Goal: Information Seeking & Learning: Learn about a topic

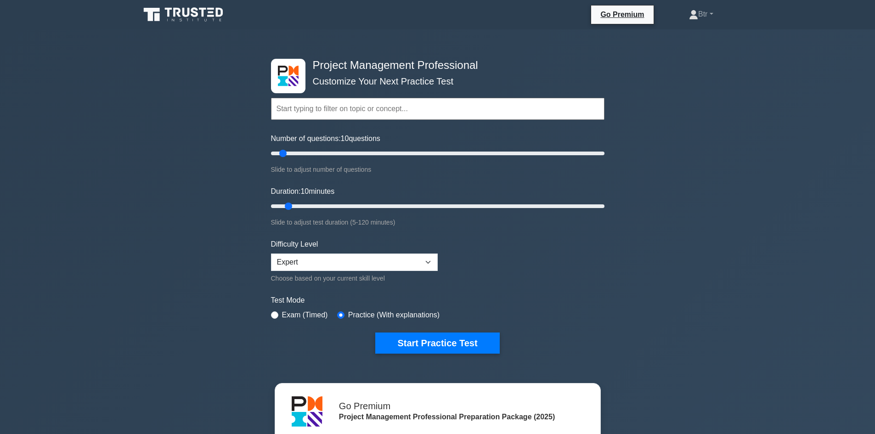
click at [279, 315] on div "Exam (Timed)" at bounding box center [299, 314] width 57 height 11
click at [278, 315] on input "radio" at bounding box center [274, 314] width 7 height 7
radio input "true"
click at [419, 345] on button "Start Practice Test" at bounding box center [437, 342] width 124 height 21
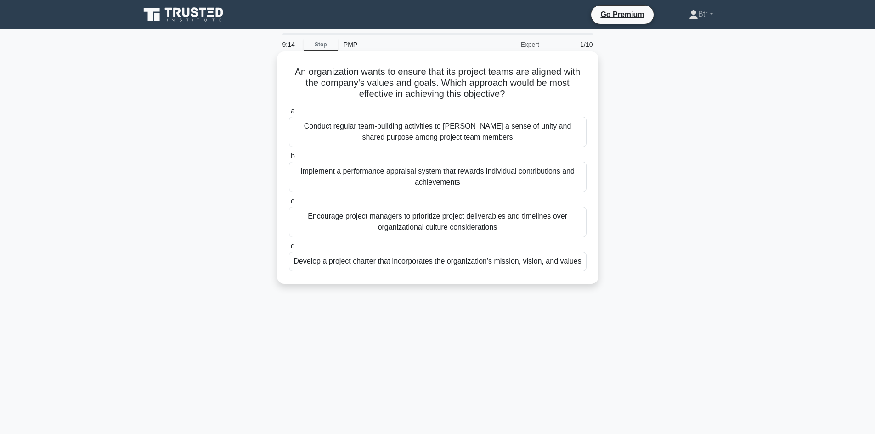
click at [434, 268] on div "Develop a project charter that incorporates the organization's mission, vision,…" at bounding box center [438, 261] width 298 height 19
click at [289, 249] on input "d. Develop a project charter that incorporates the organization's mission, visi…" at bounding box center [289, 246] width 0 height 6
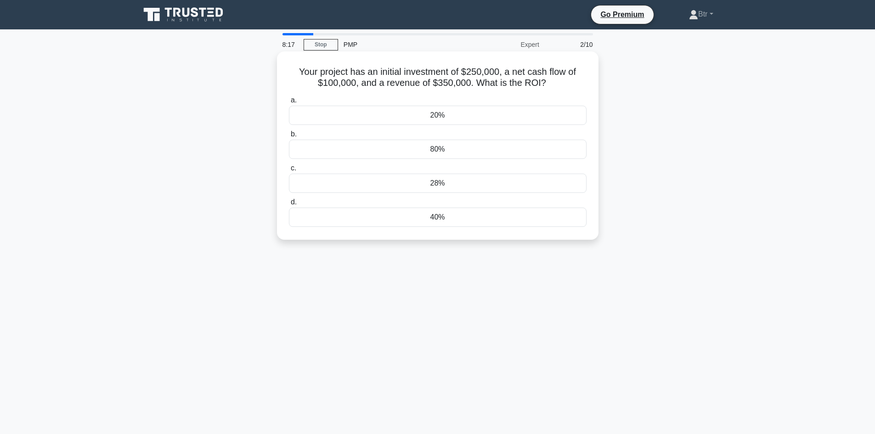
click at [501, 114] on div "20%" at bounding box center [438, 115] width 298 height 19
click at [289, 103] on input "a. 20%" at bounding box center [289, 100] width 0 height 6
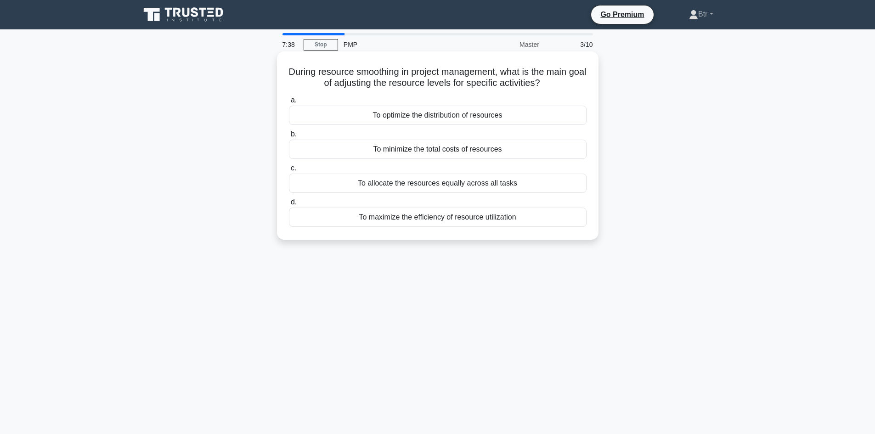
click at [424, 117] on div "To optimize the distribution of resources" at bounding box center [438, 115] width 298 height 19
click at [289, 103] on input "a. To optimize the distribution of resources" at bounding box center [289, 100] width 0 height 6
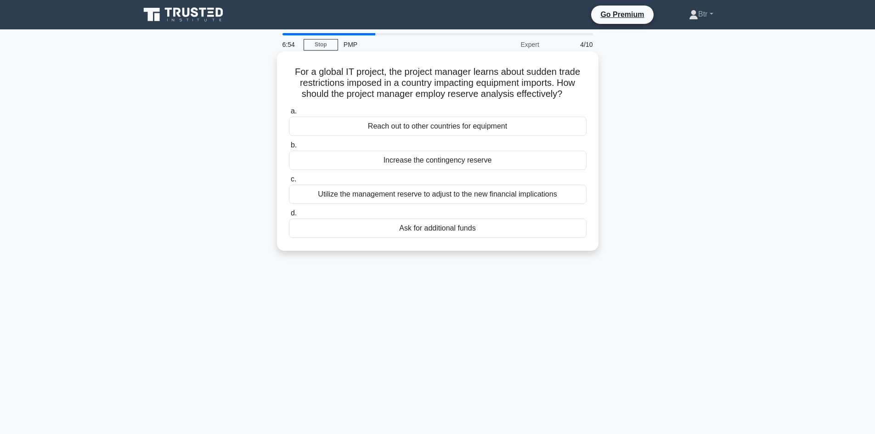
click at [477, 194] on div "Utilize the management reserve to adjust to the new financial implications" at bounding box center [438, 194] width 298 height 19
click at [289, 182] on input "c. Utilize the management reserve to adjust to the new financial implications" at bounding box center [289, 179] width 0 height 6
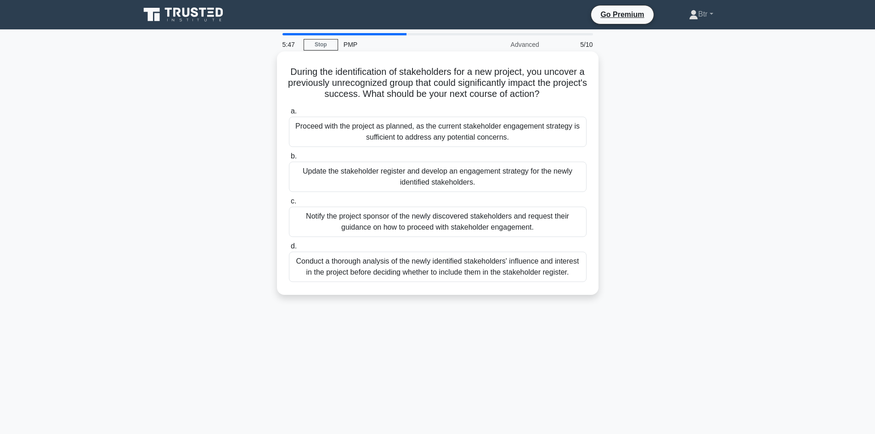
click at [397, 174] on div "Update the stakeholder register and develop an engagement strategy for the newl…" at bounding box center [438, 177] width 298 height 30
click at [289, 159] on input "b. Update the stakeholder register and develop an engagement strategy for the n…" at bounding box center [289, 156] width 0 height 6
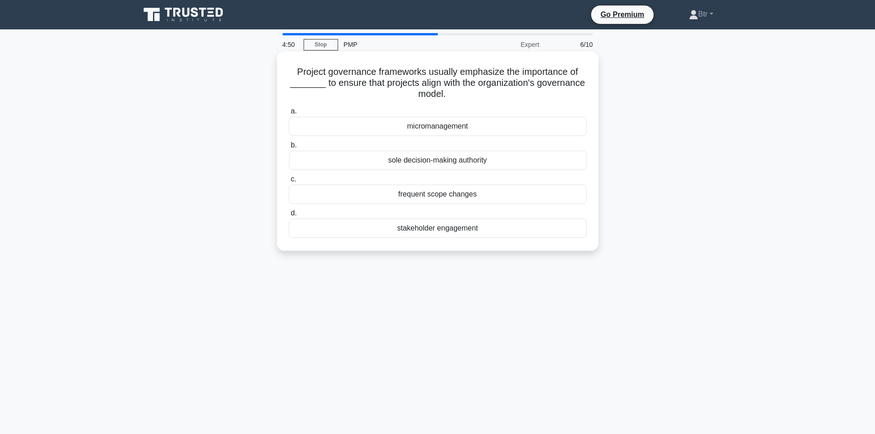
click at [440, 230] on div "stakeholder engagement" at bounding box center [438, 228] width 298 height 19
click at [289, 216] on input "d. stakeholder engagement" at bounding box center [289, 213] width 0 height 6
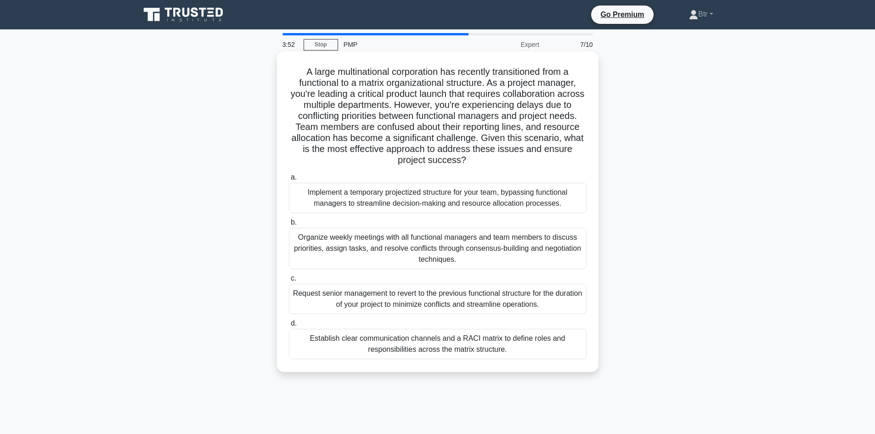
click at [401, 251] on div "Organize weekly meetings with all functional managers and team members to discu…" at bounding box center [438, 248] width 298 height 41
click at [289, 225] on input "b. Organize weekly meetings with all functional managers and team members to di…" at bounding box center [289, 222] width 0 height 6
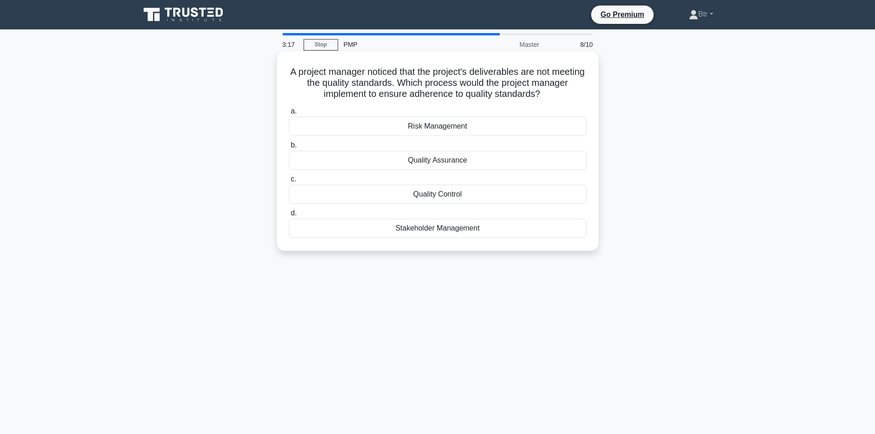
click at [448, 197] on div "Quality Control" at bounding box center [438, 194] width 298 height 19
click at [289, 182] on input "c. Quality Control" at bounding box center [289, 179] width 0 height 6
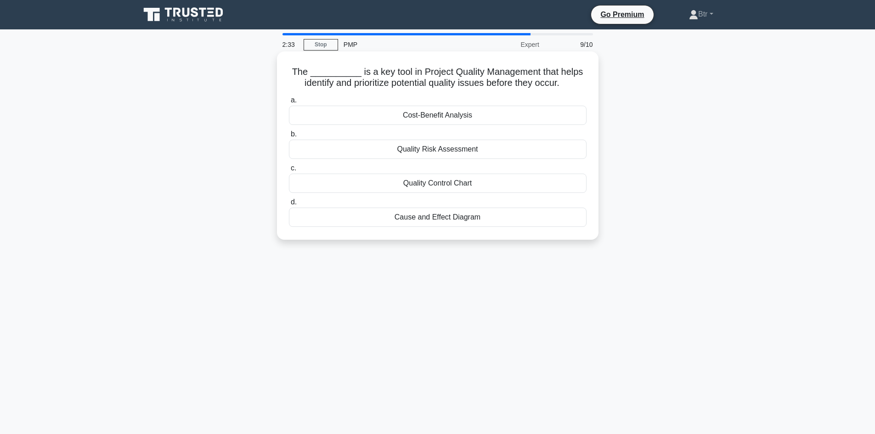
click at [424, 216] on div "Cause and Effect Diagram" at bounding box center [438, 217] width 298 height 19
click at [289, 205] on input "d. Cause and Effect Diagram" at bounding box center [289, 202] width 0 height 6
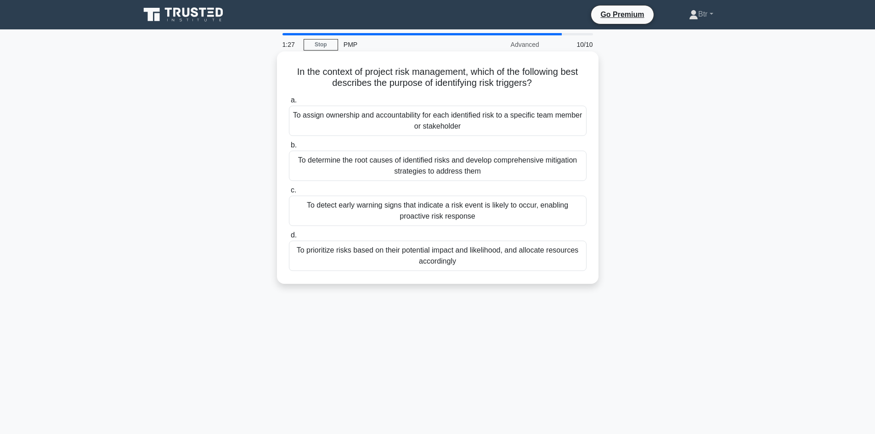
click at [352, 169] on div "To determine the root causes of identified risks and develop comprehensive miti…" at bounding box center [438, 166] width 298 height 30
click at [289, 148] on input "b. To determine the root causes of identified risks and develop comprehensive m…" at bounding box center [289, 145] width 0 height 6
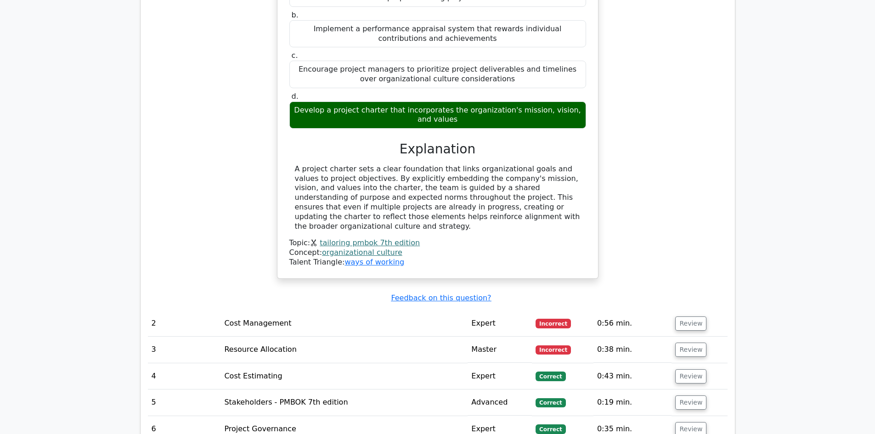
scroll to position [1010, 0]
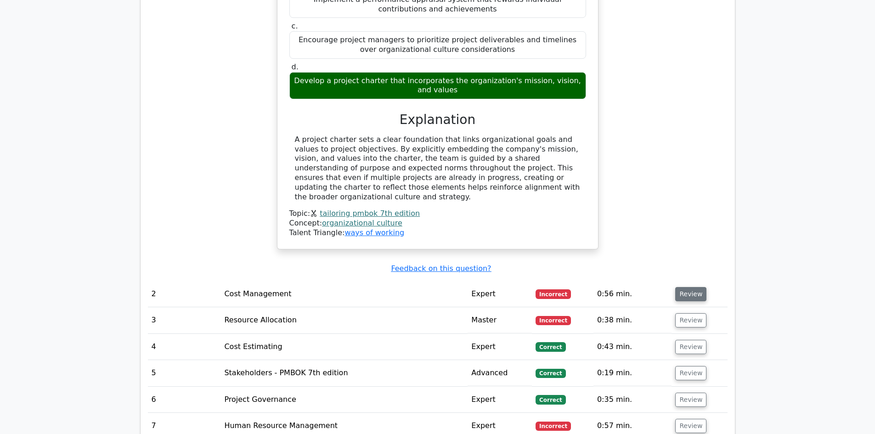
click at [691, 287] on button "Review" at bounding box center [690, 294] width 31 height 14
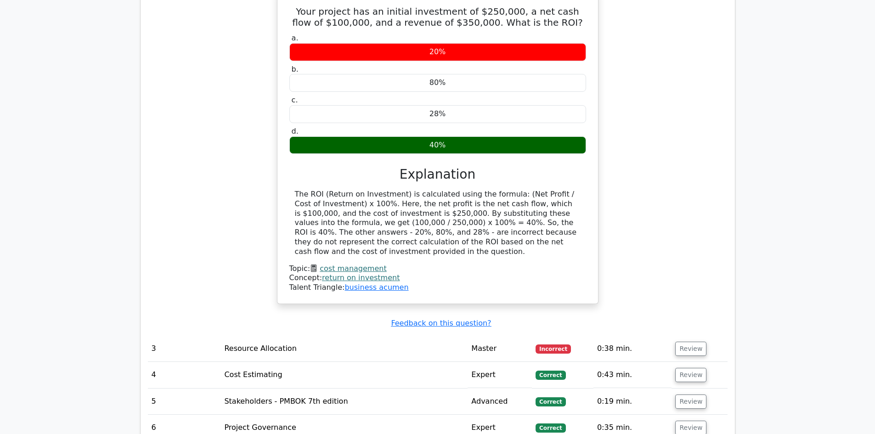
scroll to position [1378, 0]
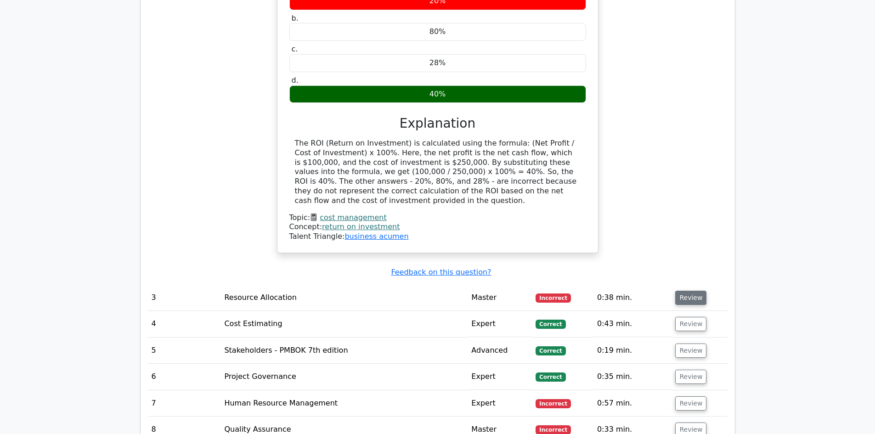
click at [686, 291] on button "Review" at bounding box center [690, 298] width 31 height 14
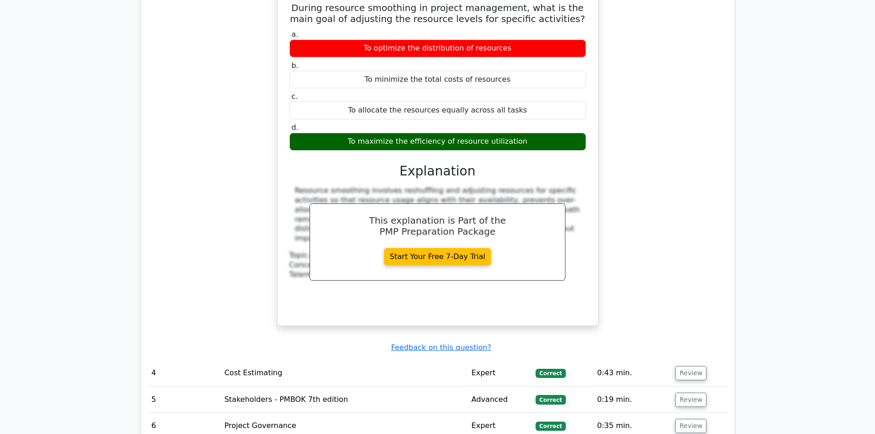
scroll to position [1791, 0]
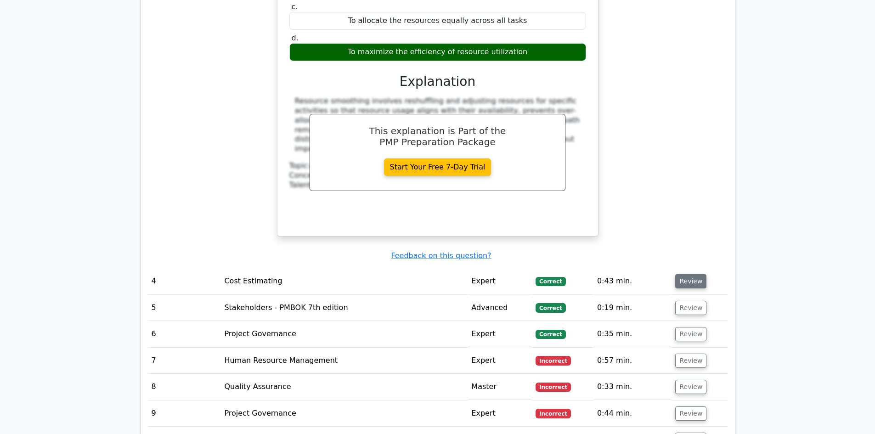
click at [685, 274] on button "Review" at bounding box center [690, 281] width 31 height 14
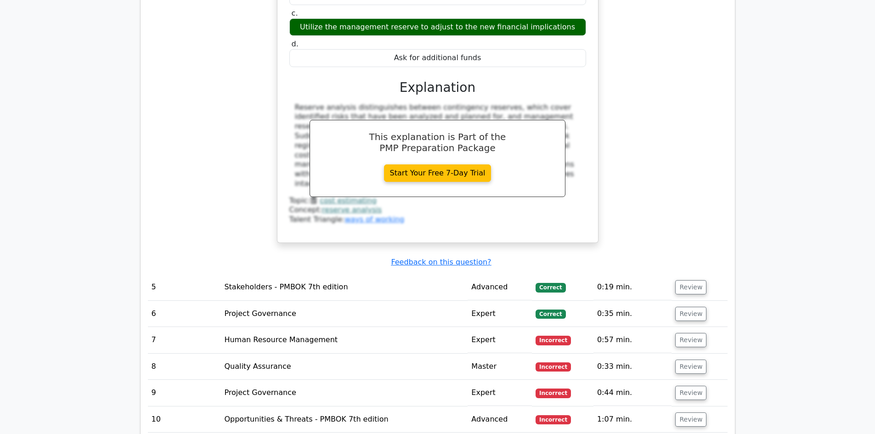
scroll to position [2204, 0]
click at [690, 280] on button "Review" at bounding box center [690, 287] width 31 height 14
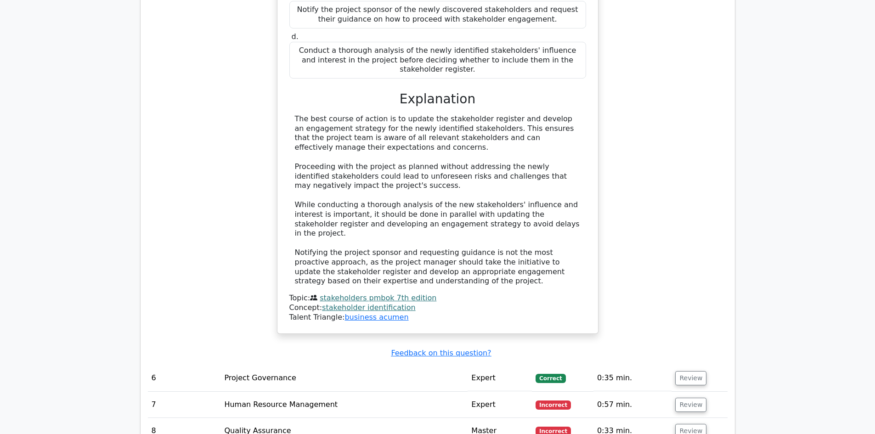
scroll to position [2709, 0]
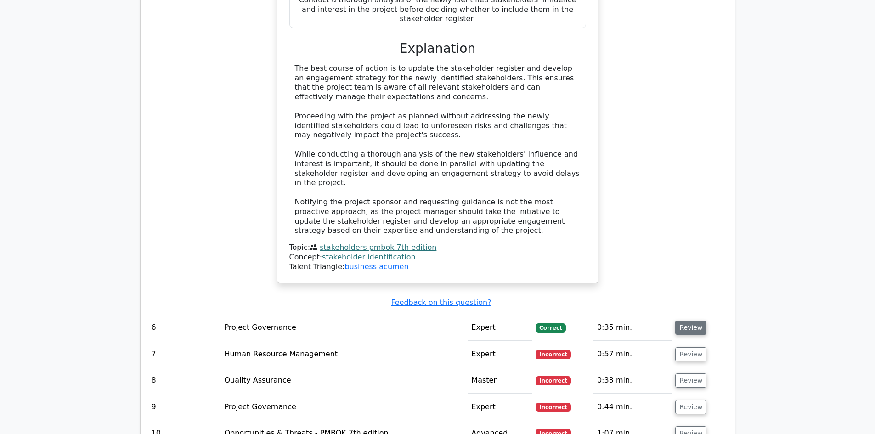
click at [693, 321] on button "Review" at bounding box center [690, 328] width 31 height 14
